Goal: Transaction & Acquisition: Book appointment/travel/reservation

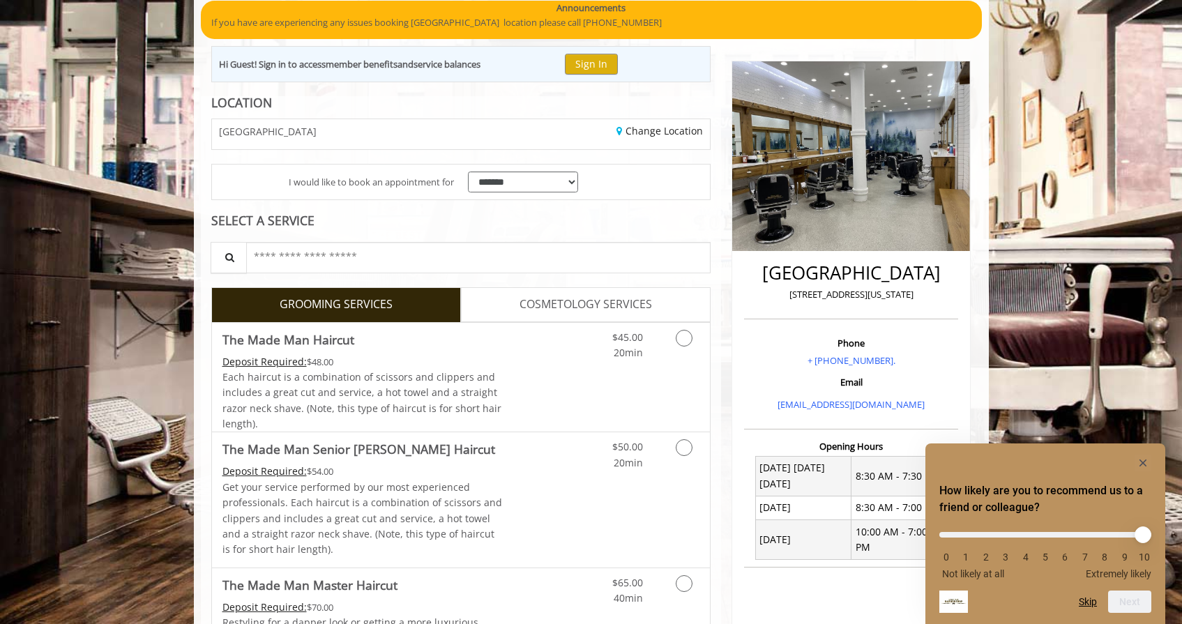
scroll to position [122, 0]
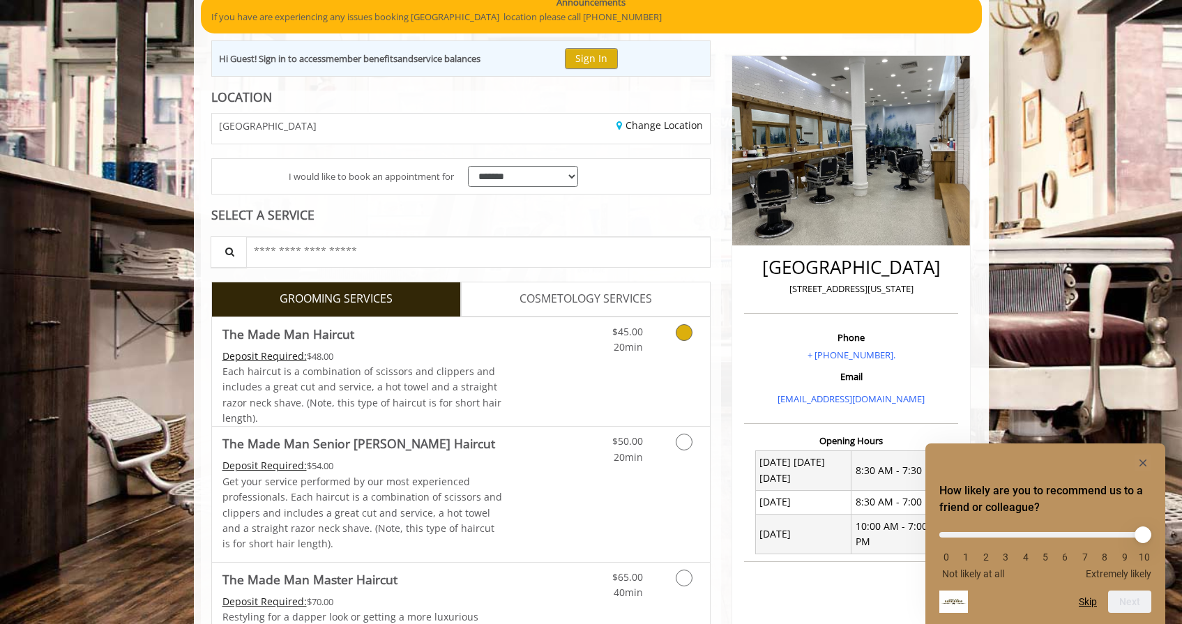
click at [503, 384] on link "Discounted Price" at bounding box center [543, 371] width 83 height 109
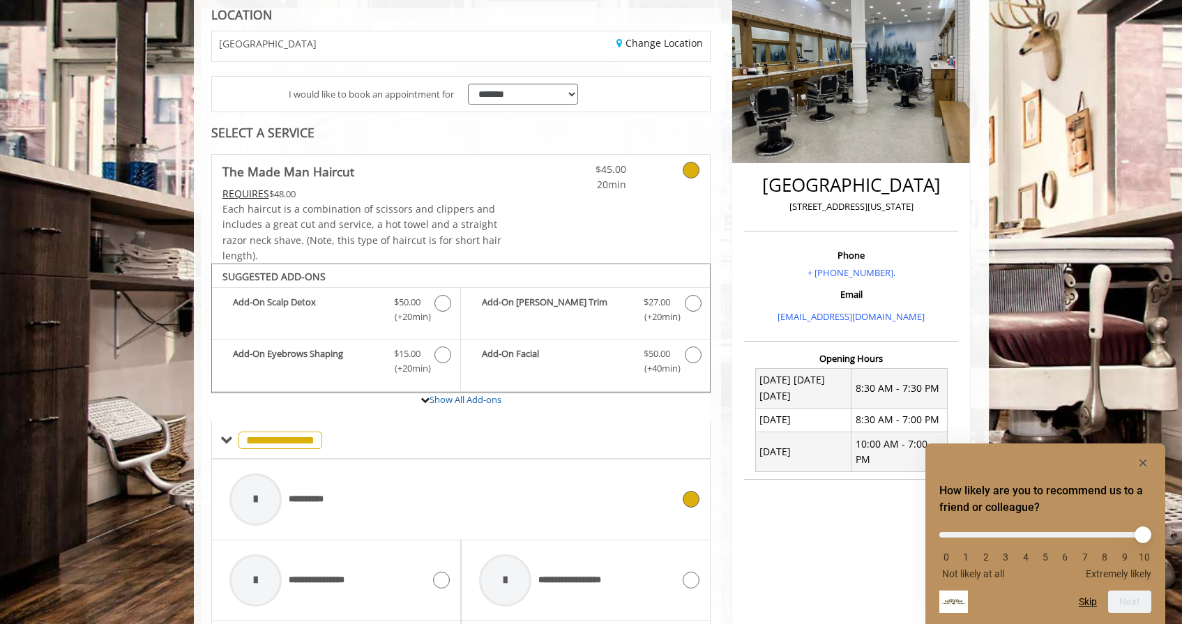
scroll to position [204, 0]
click at [691, 162] on icon at bounding box center [691, 170] width 17 height 17
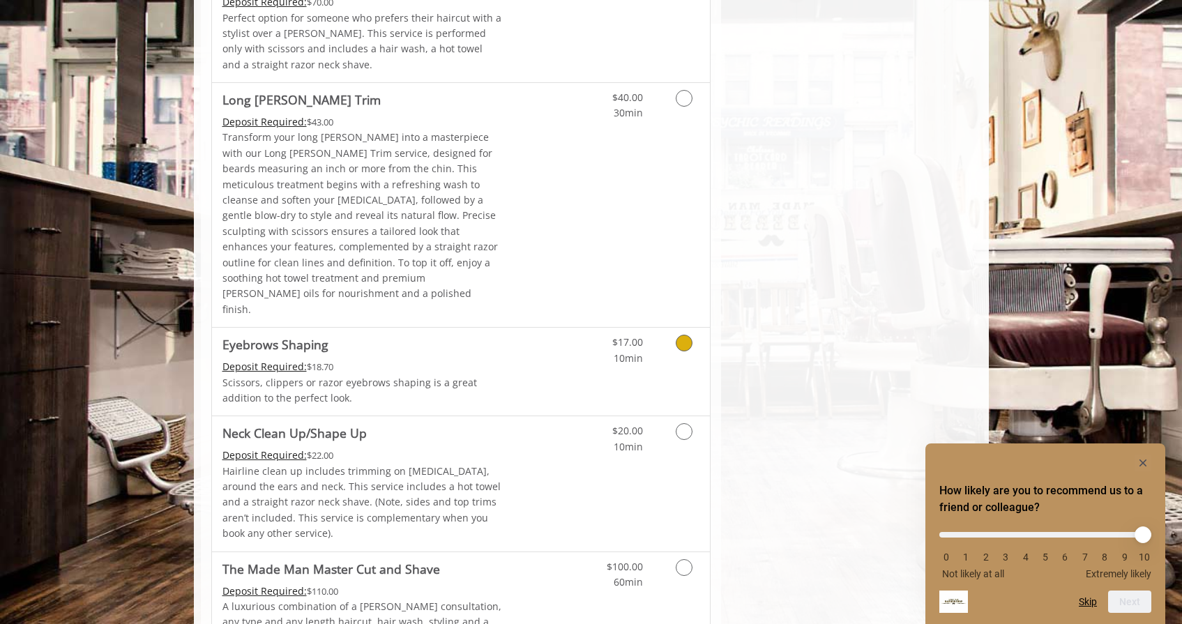
scroll to position [2043, 0]
click at [579, 416] on link "Discounted Price" at bounding box center [543, 483] width 83 height 135
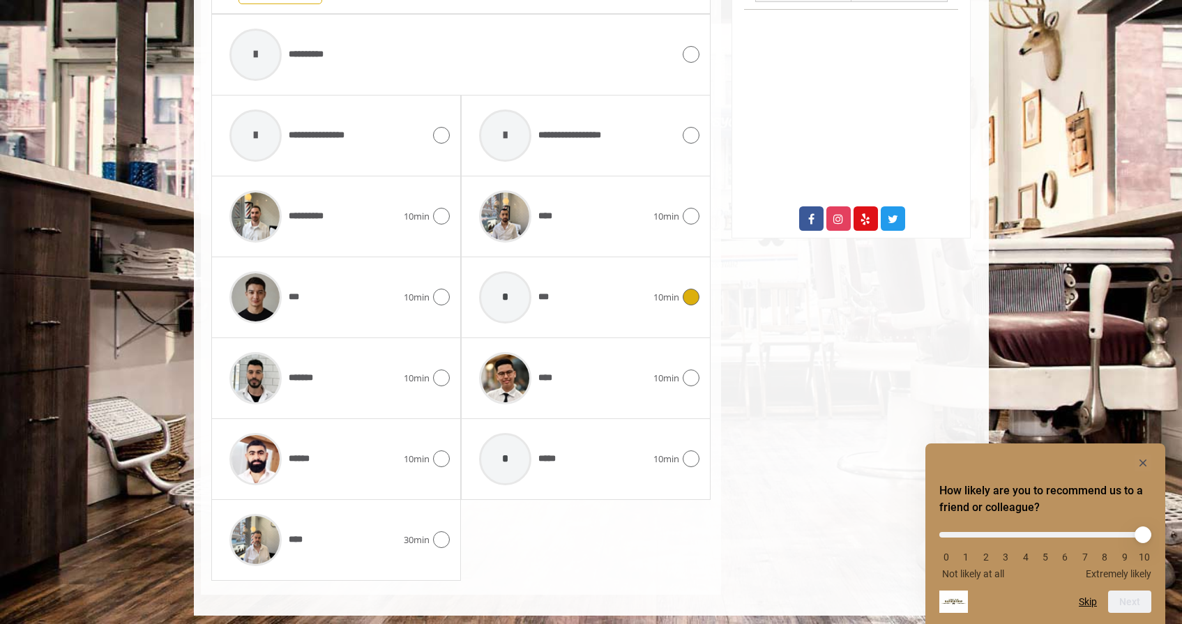
scroll to position [674, 0]
click at [600, 401] on div "****" at bounding box center [562, 379] width 181 height 66
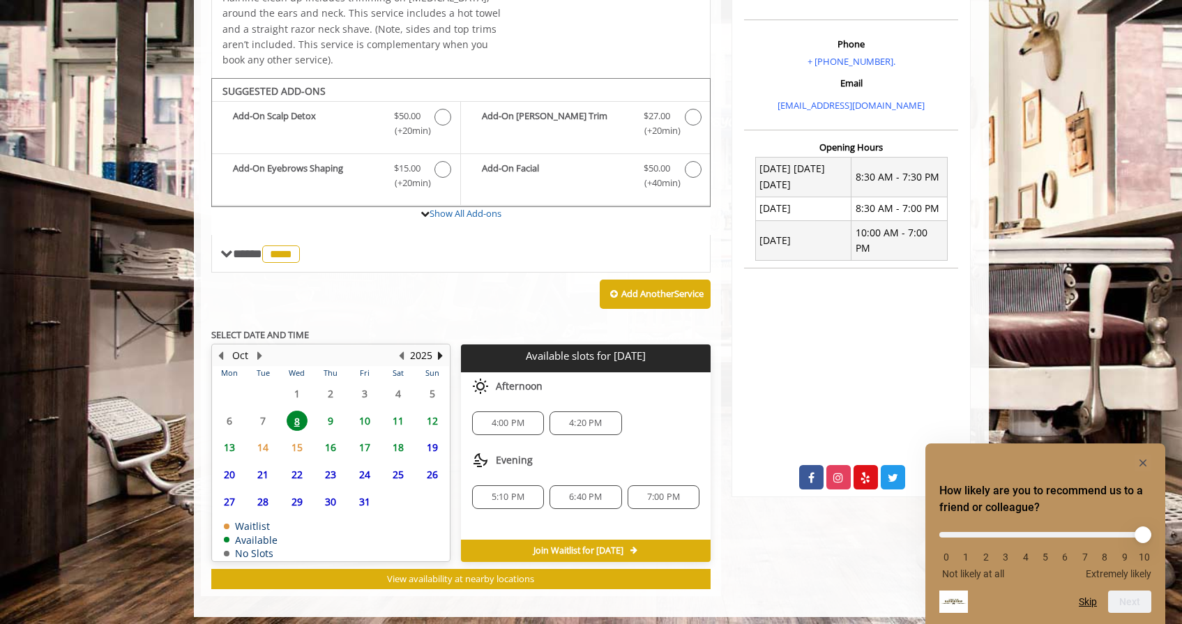
scroll to position [415, 0]
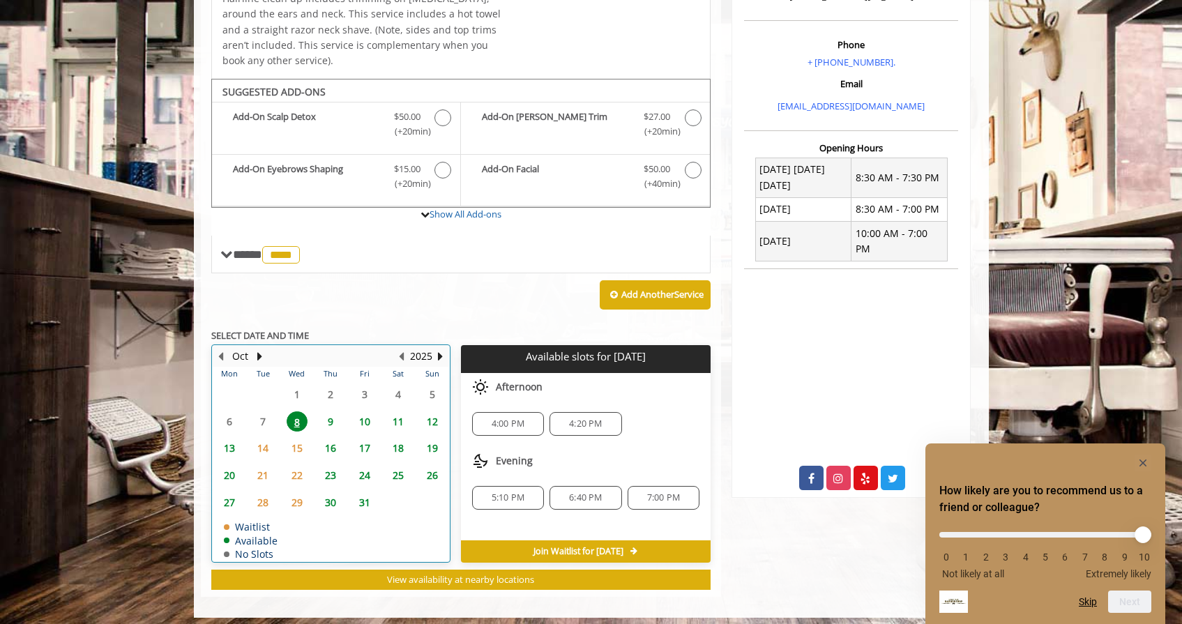
click at [319, 411] on div "9" at bounding box center [331, 421] width 28 height 20
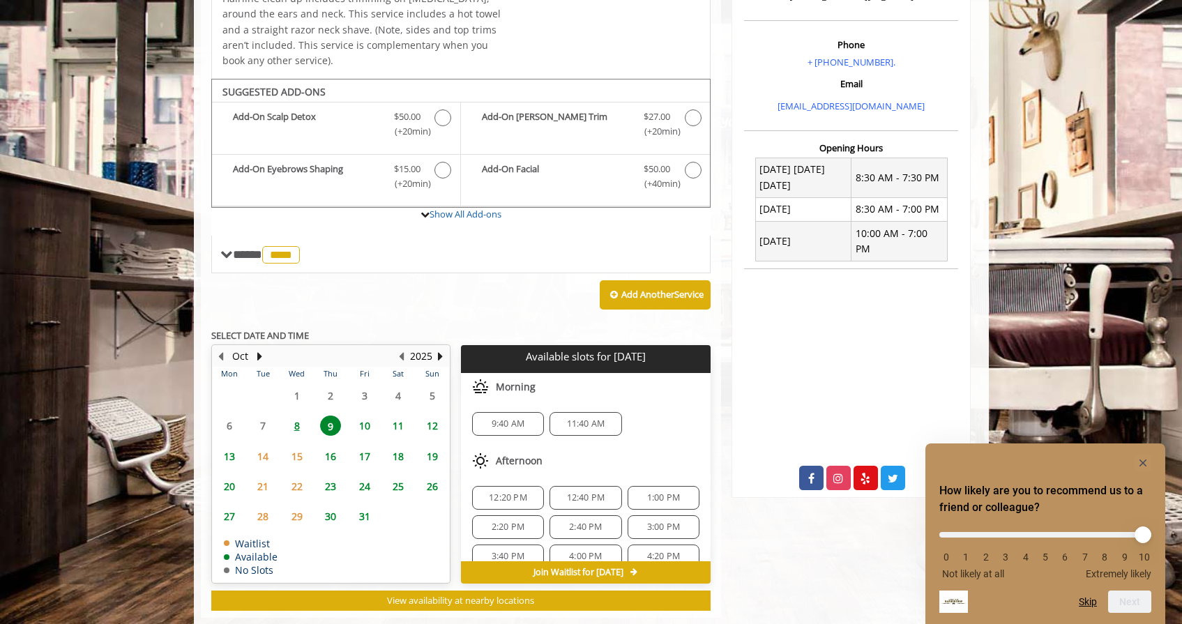
scroll to position [436, 0]
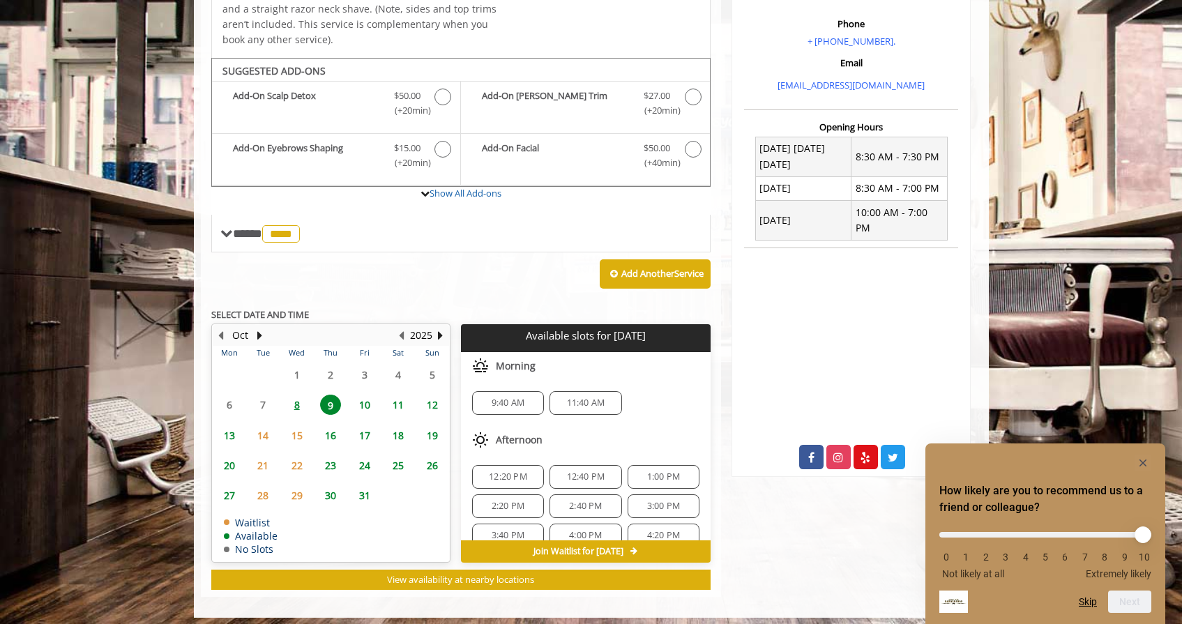
click at [526, 397] on span "9:40 AM" at bounding box center [507, 402] width 59 height 11
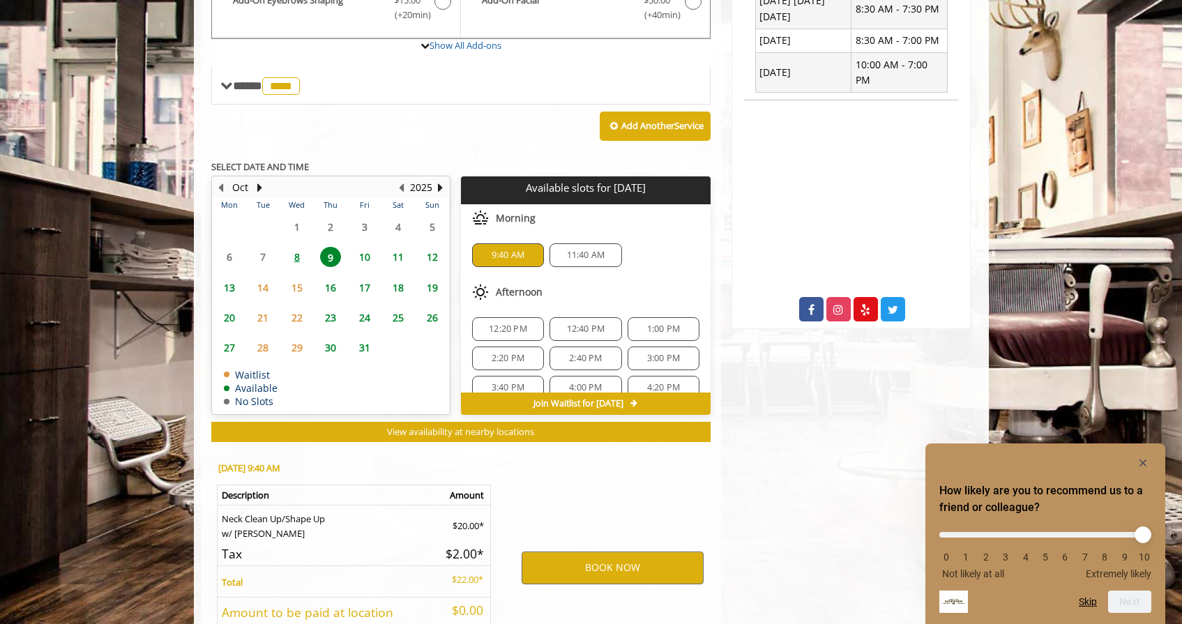
scroll to position [684, 0]
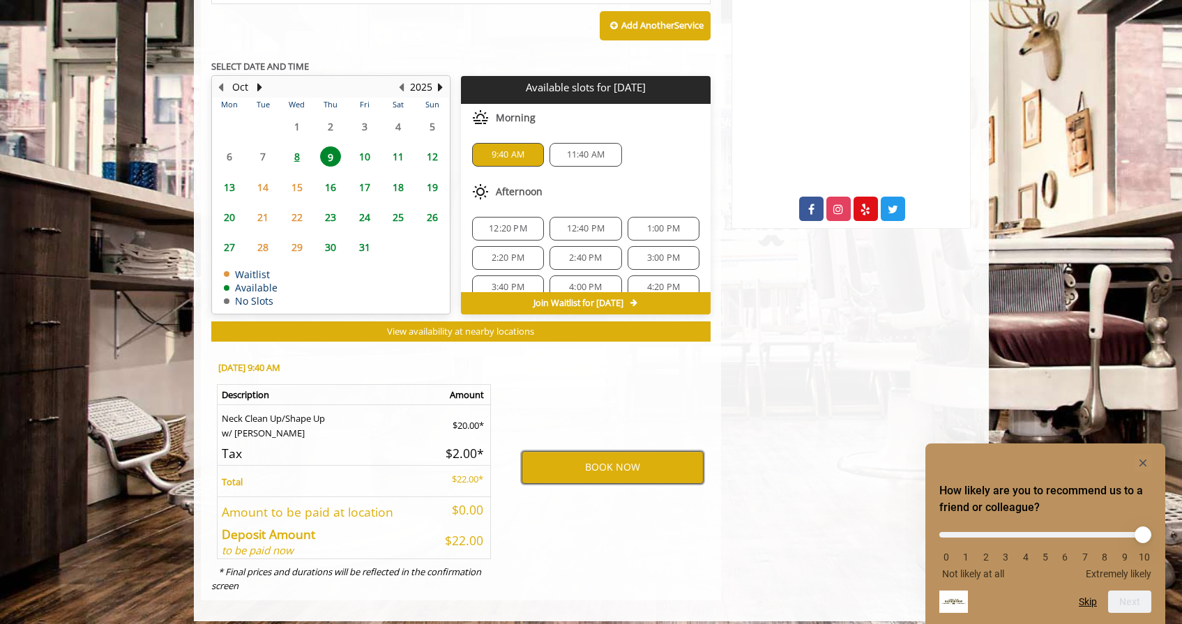
click at [584, 461] on button "BOOK NOW" at bounding box center [613, 467] width 182 height 32
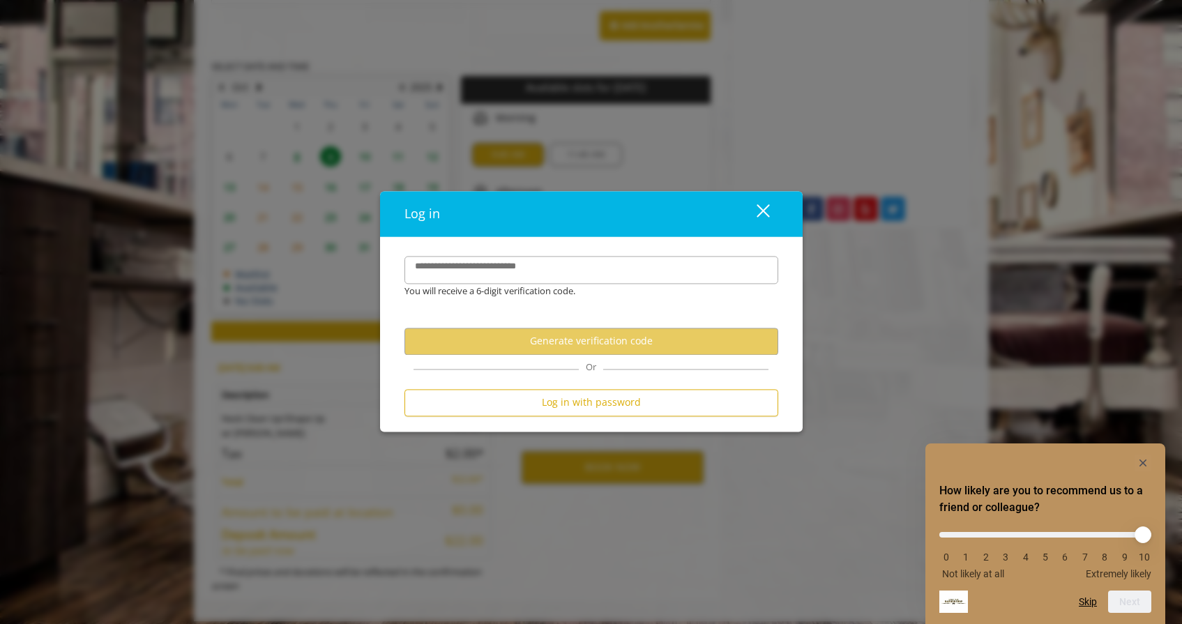
click at [758, 213] on div "close" at bounding box center [755, 214] width 28 height 21
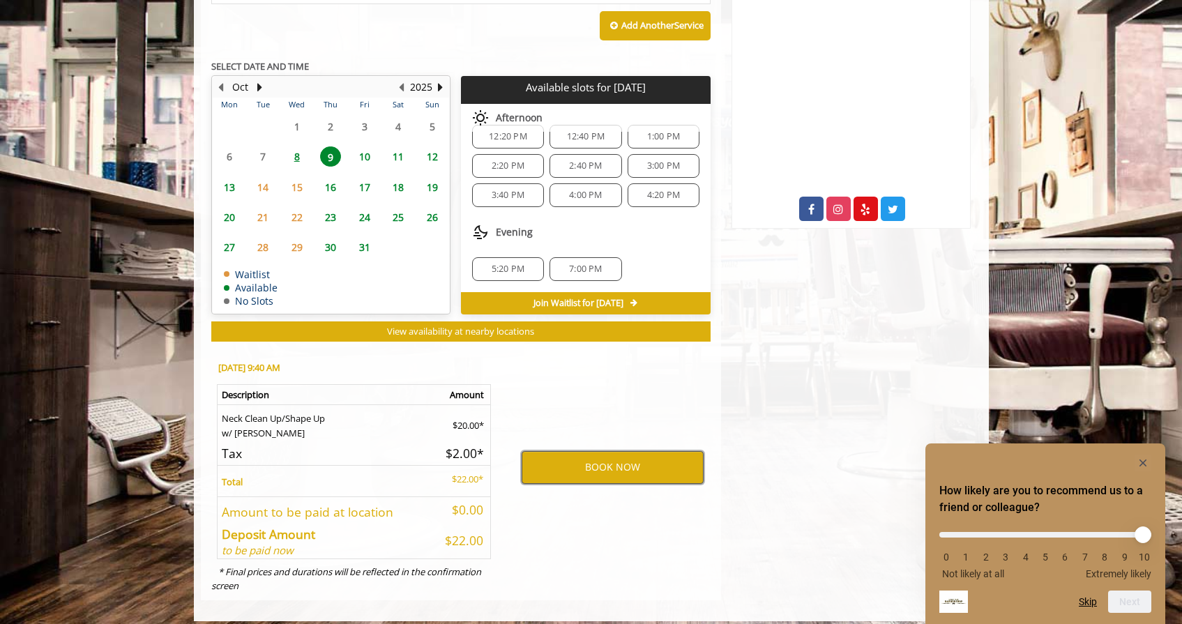
click at [605, 451] on button "BOOK NOW" at bounding box center [613, 467] width 182 height 32
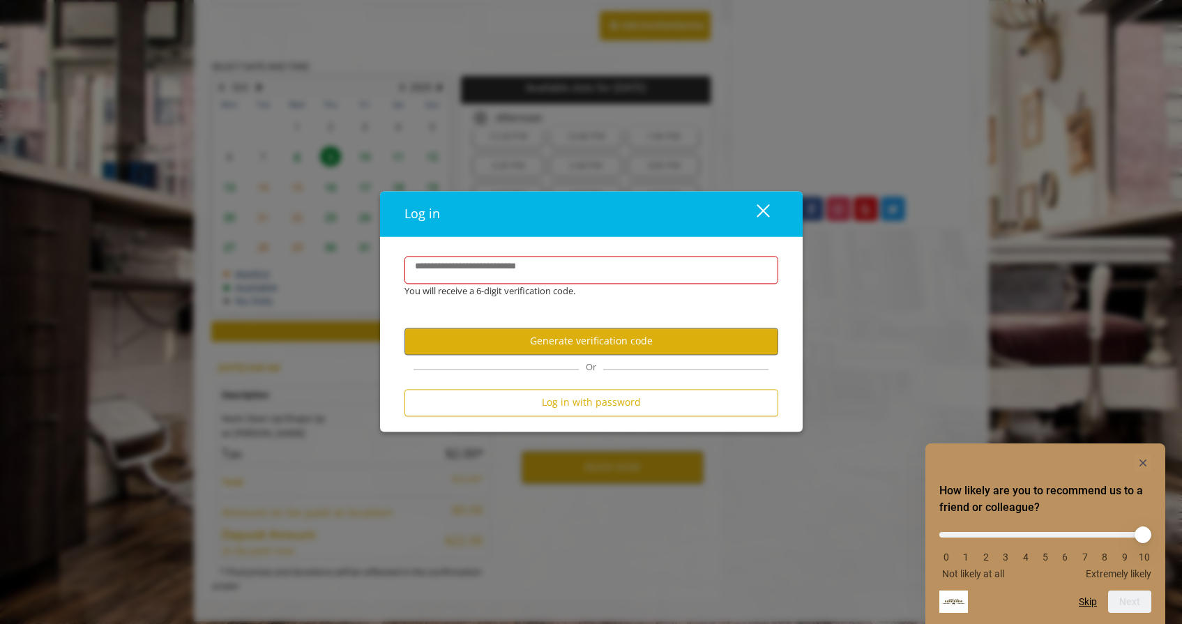
click at [623, 296] on div "You will receive a 6-digit verification code." at bounding box center [581, 291] width 374 height 15
click at [626, 277] on input "**********" at bounding box center [591, 270] width 374 height 28
type input "**********"
click at [625, 334] on button "Generate verification code" at bounding box center [591, 341] width 374 height 27
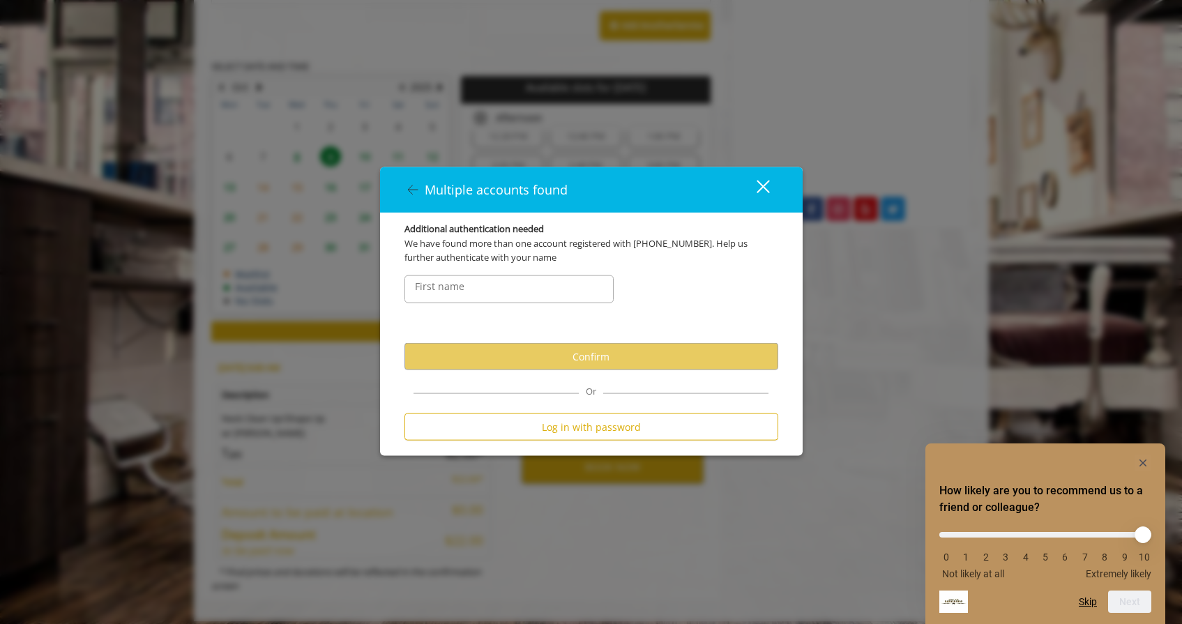
scroll to position [0, 0]
click at [554, 295] on input "FirstNameText" at bounding box center [508, 289] width 209 height 28
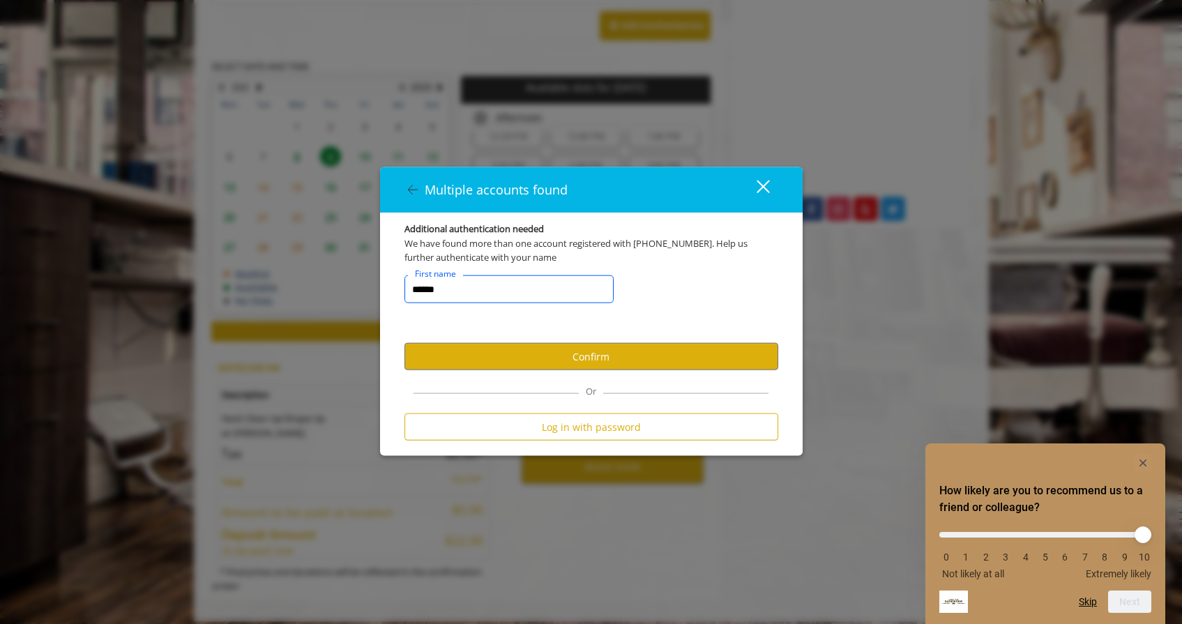
type input "******"
click at [572, 347] on button "Confirm" at bounding box center [591, 356] width 374 height 27
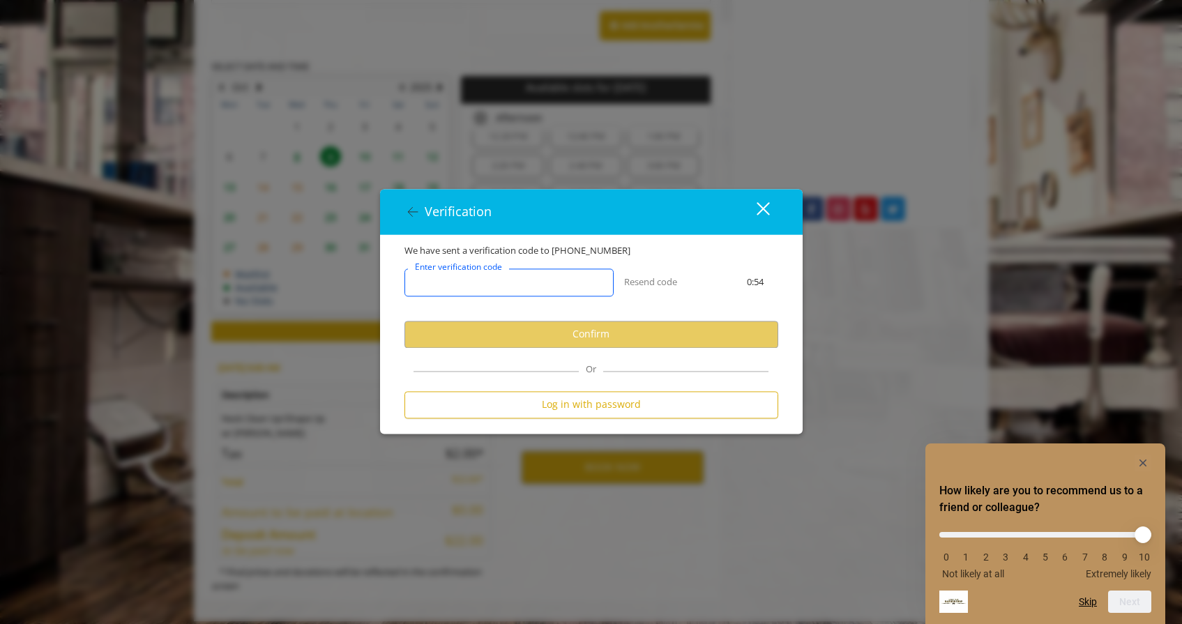
click at [571, 284] on input "Enter verification code" at bounding box center [508, 282] width 209 height 28
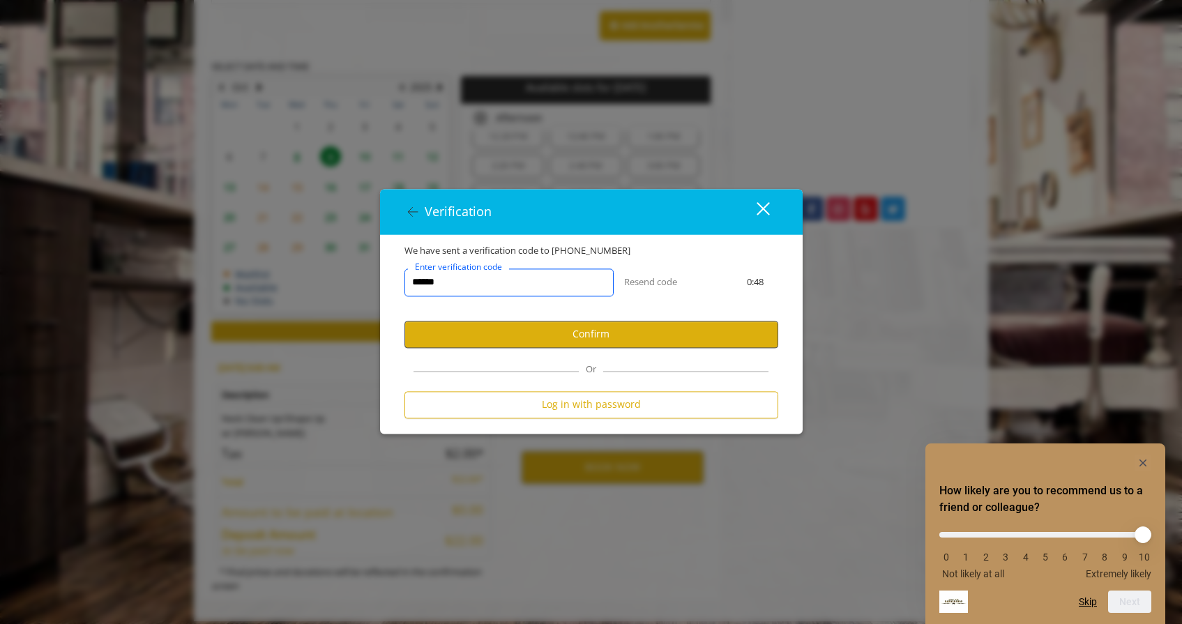
type input "******"
click at [474, 335] on button "Confirm" at bounding box center [591, 334] width 374 height 27
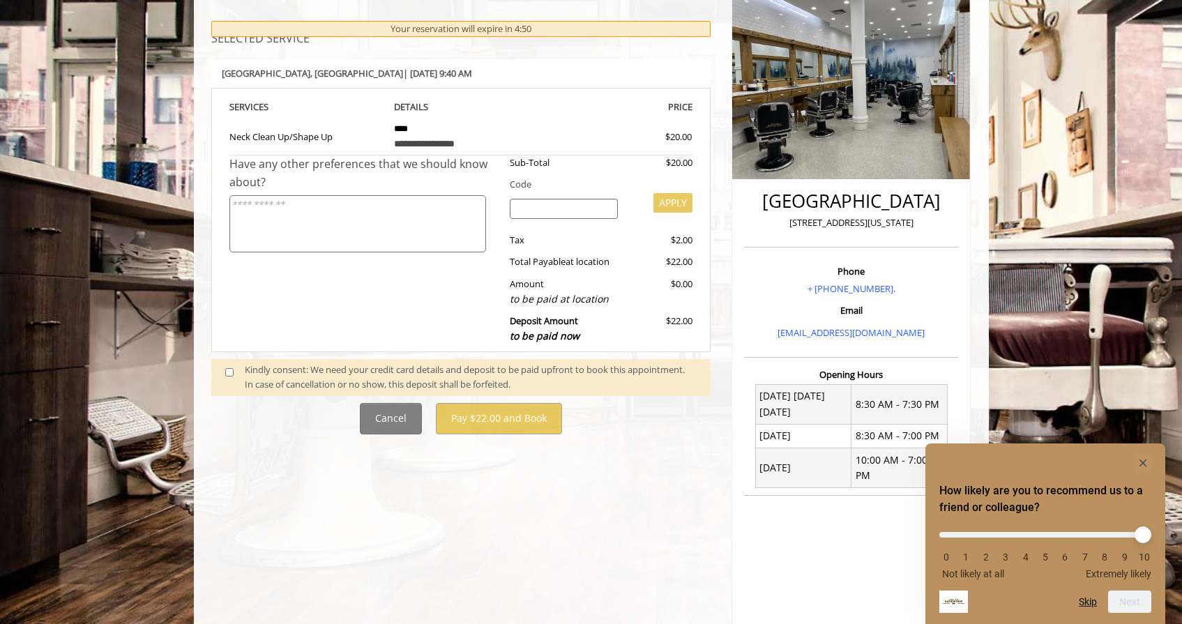
scroll to position [198, 0]
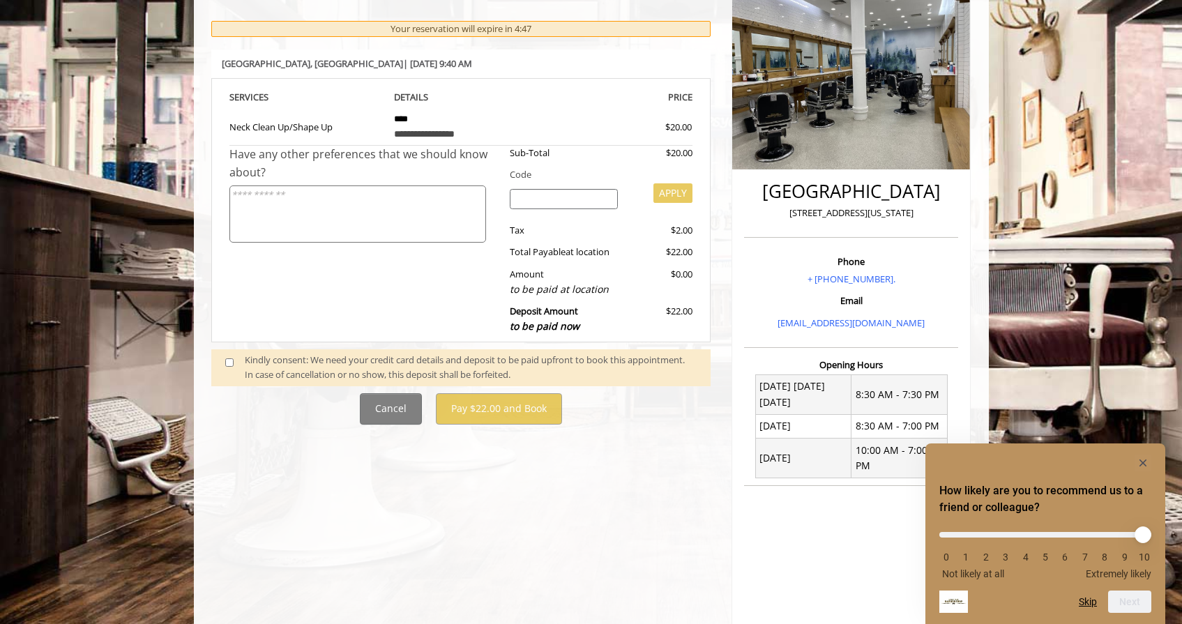
click at [478, 372] on div "Kindly consent: We need your credit card details and deposit to be paid upfront…" at bounding box center [471, 367] width 452 height 29
click at [471, 353] on div "Kindly consent: We need your credit card details and deposit to be paid upfront…" at bounding box center [471, 367] width 452 height 29
click at [245, 353] on div "Kindly consent: We need your credit card details and deposit to be paid upfront…" at bounding box center [471, 367] width 452 height 29
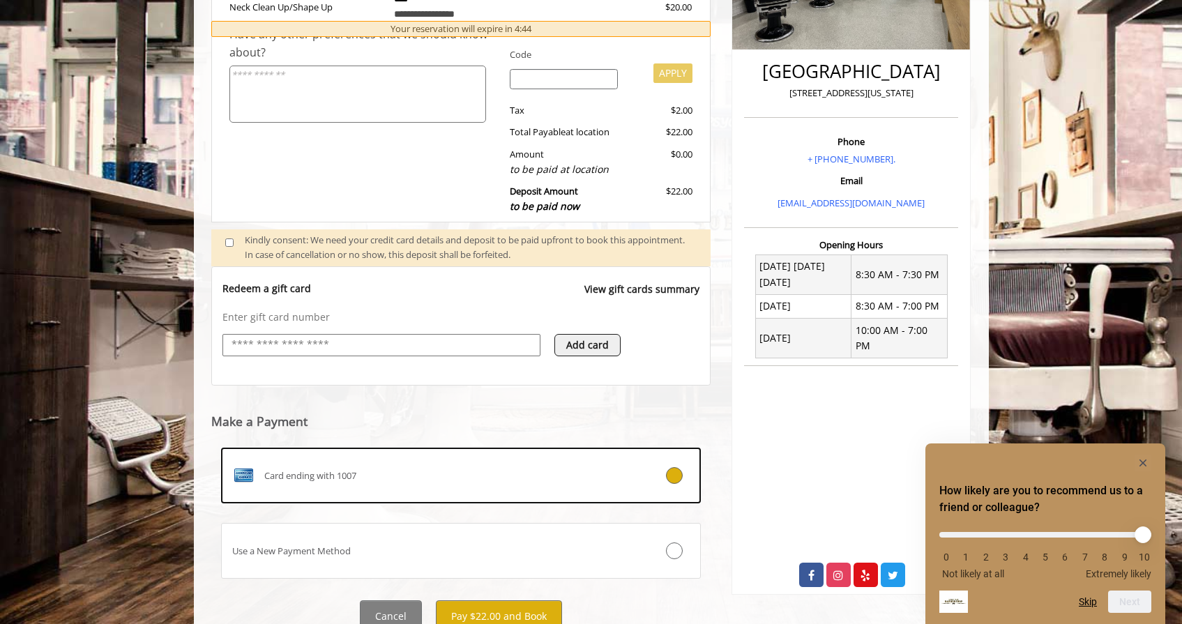
scroll to position [341, 1]
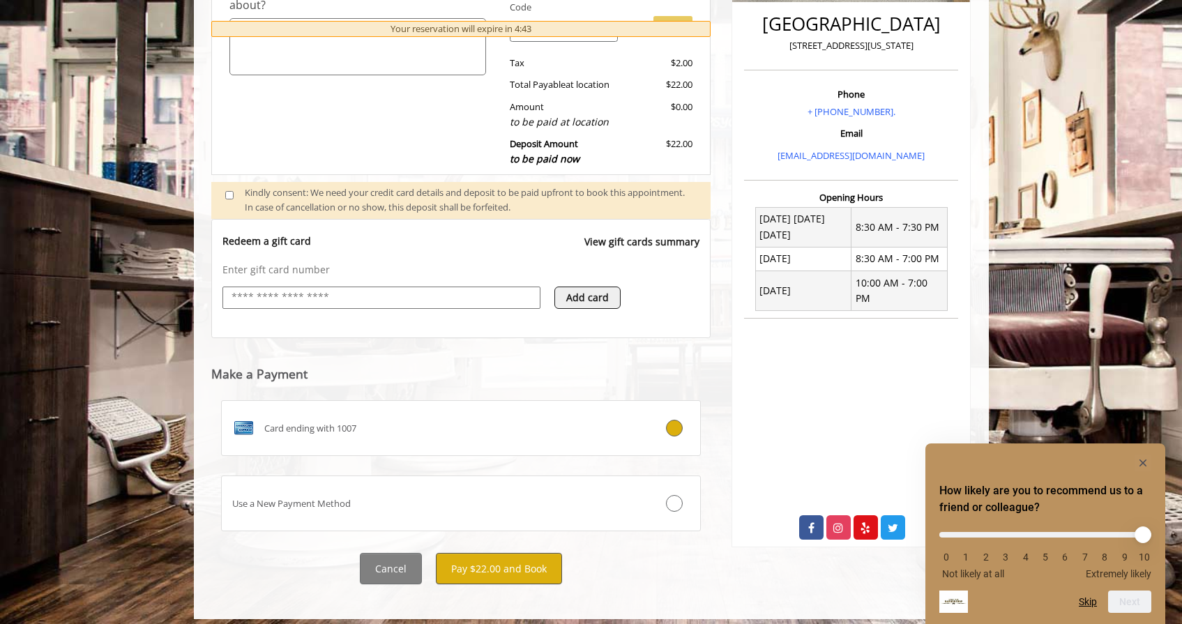
click at [515, 573] on button "Pay $22.00 and Book" at bounding box center [499, 568] width 126 height 31
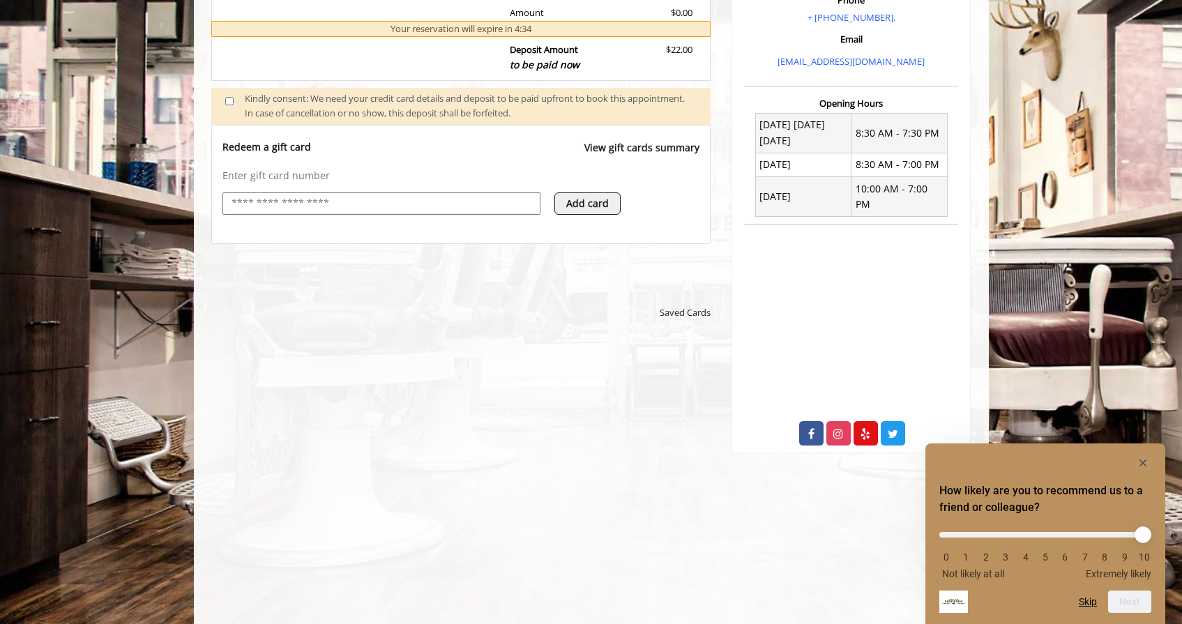
scroll to position [476, 0]
